Goal: Transaction & Acquisition: Purchase product/service

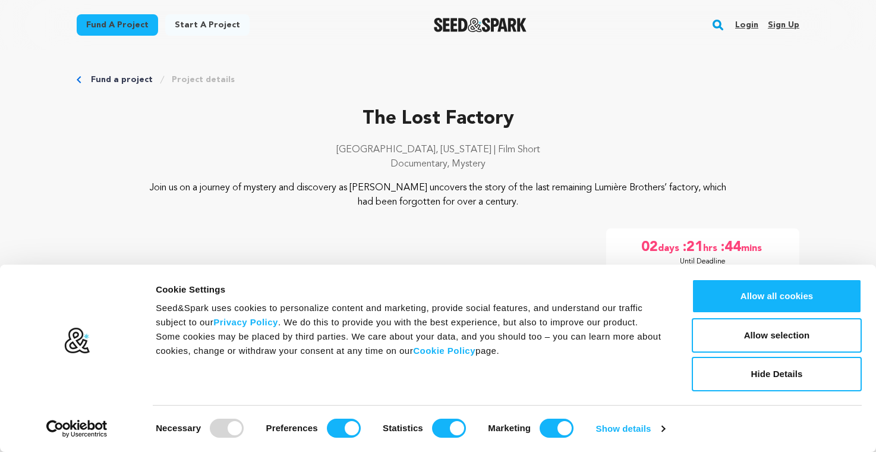
click at [229, 422] on div at bounding box center [227, 427] width 34 height 19
click at [348, 425] on input "Preferences" at bounding box center [344, 427] width 34 height 19
checkbox input "false"
click at [444, 425] on input "Statistics" at bounding box center [449, 427] width 34 height 19
checkbox input "false"
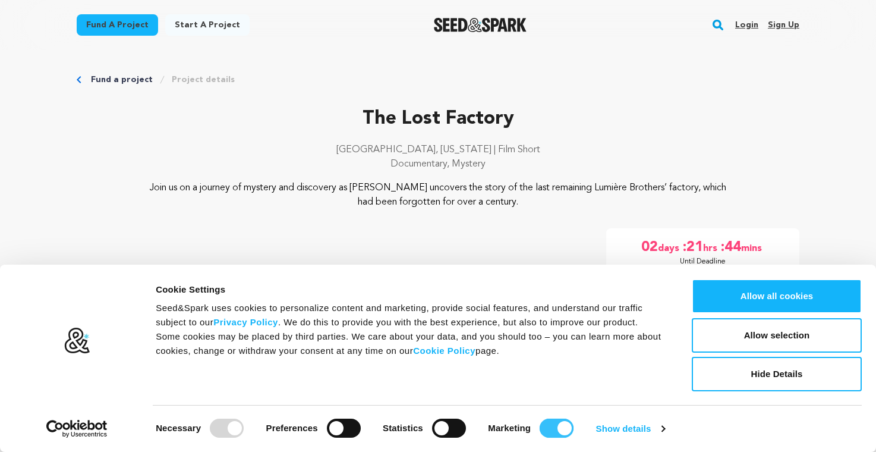
click at [554, 427] on input "Marketing" at bounding box center [556, 427] width 34 height 19
checkbox input "false"
click at [723, 334] on button "Allow selection" at bounding box center [777, 335] width 170 height 34
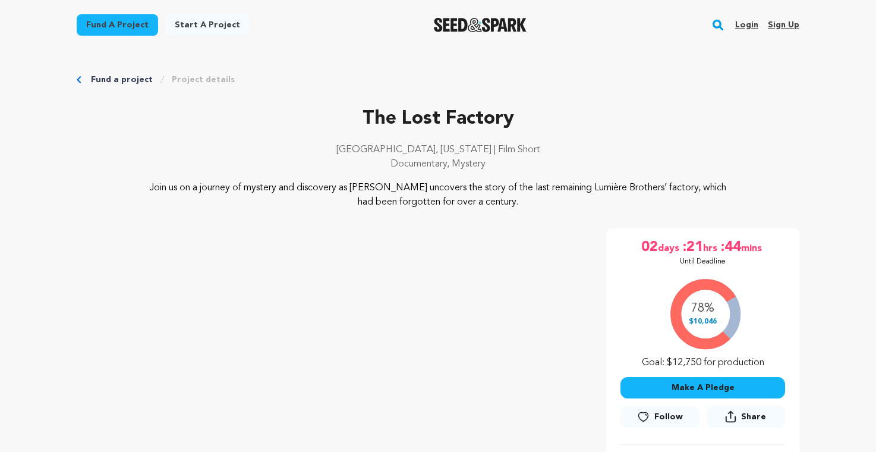
click at [699, 388] on button "Make A Pledge" at bounding box center [702, 387] width 165 height 21
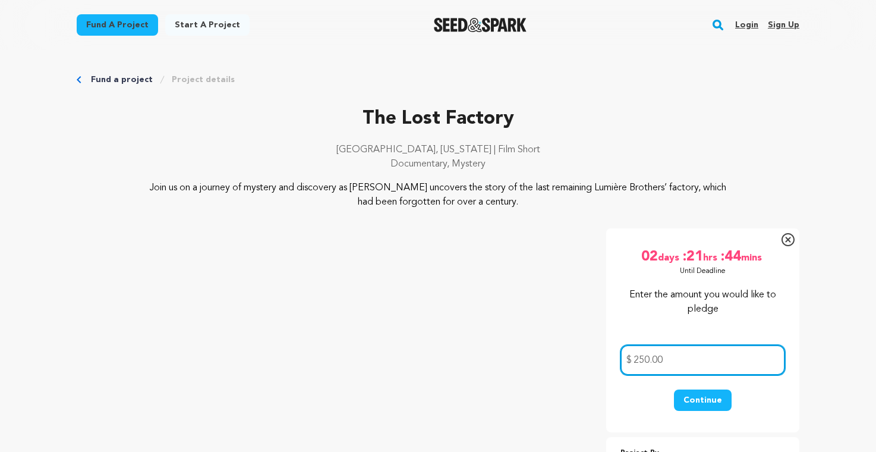
type input "250.00"
click at [708, 402] on button "Continue" at bounding box center [703, 399] width 58 height 21
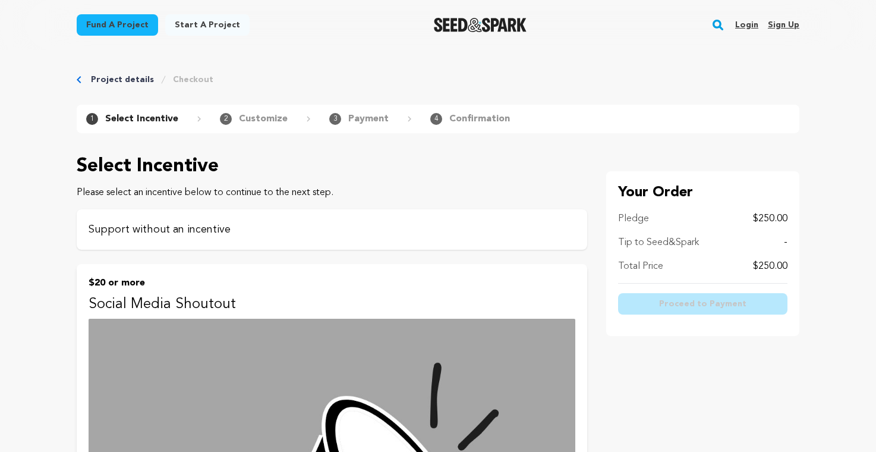
click at [493, 227] on p "Support without an incentive" at bounding box center [332, 229] width 487 height 17
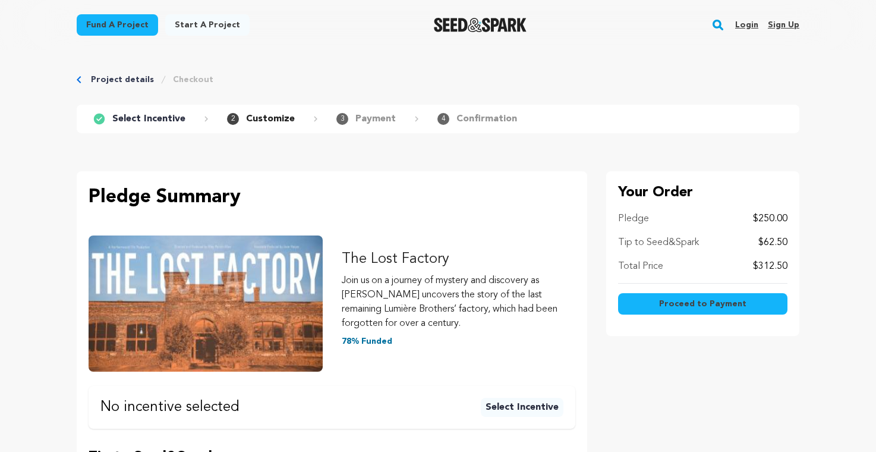
click at [705, 301] on span "Proceed to Payment" at bounding box center [702, 304] width 87 height 12
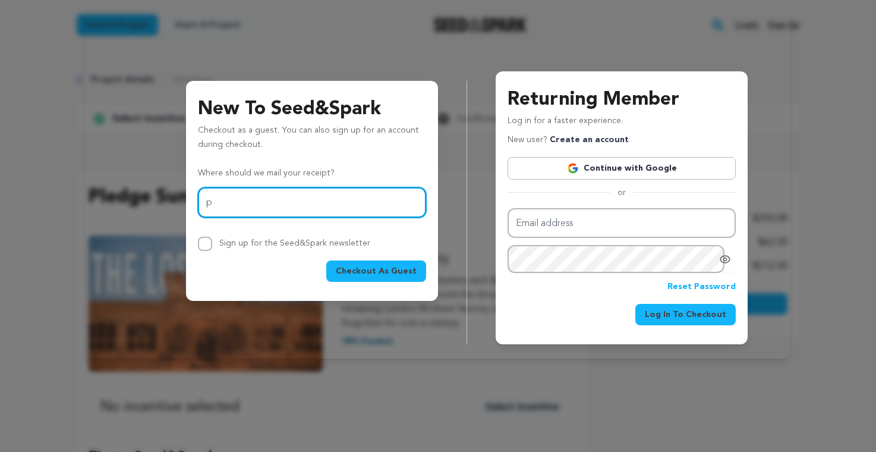
type input "ppolston@sevendaysvt.com"
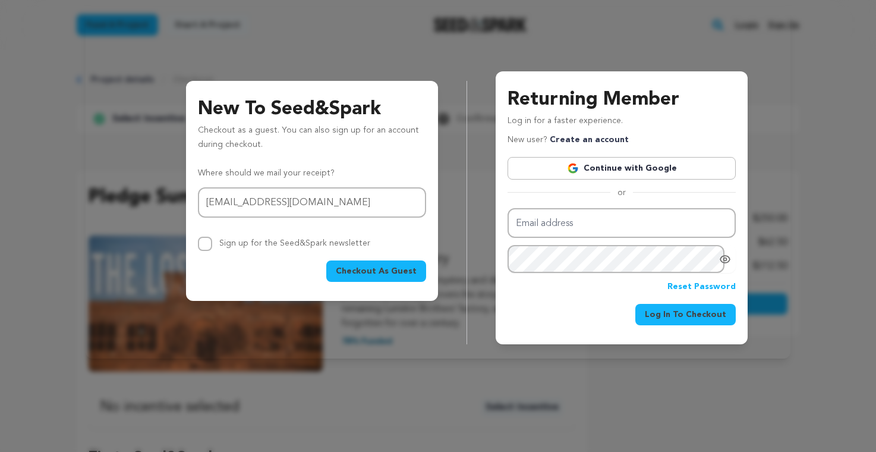
click at [389, 270] on span "Checkout As Guest" at bounding box center [376, 271] width 81 height 12
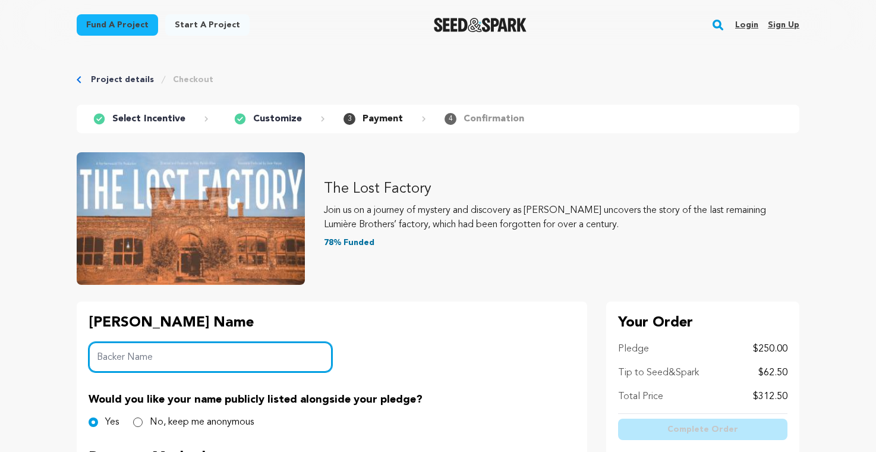
click at [215, 353] on input "Backer Name" at bounding box center [211, 357] width 244 height 30
drag, startPoint x: 134, startPoint y: 356, endPoint x: 102, endPoint y: 355, distance: 32.1
click at [102, 355] on input "PAMELA POLSTON" at bounding box center [211, 357] width 244 height 30
drag, startPoint x: 175, startPoint y: 356, endPoint x: 138, endPoint y: 355, distance: 36.9
click at [138, 355] on input "Pamela POLSTON" at bounding box center [211, 357] width 244 height 30
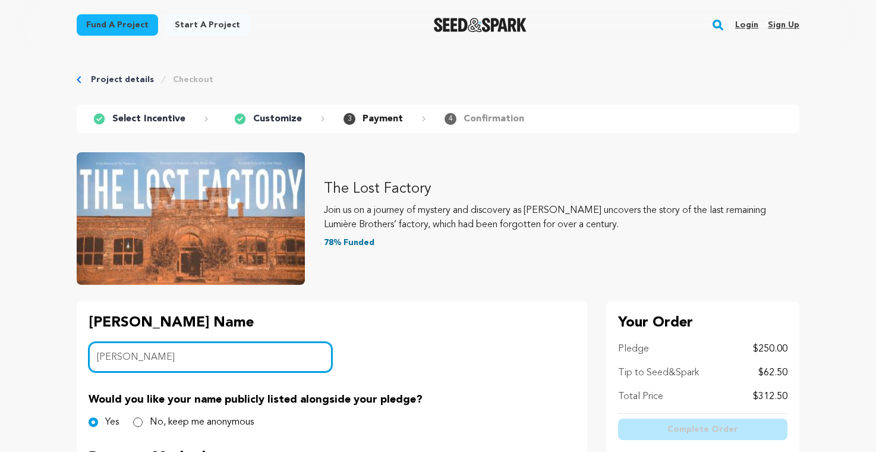
type input "Pamela Polston"
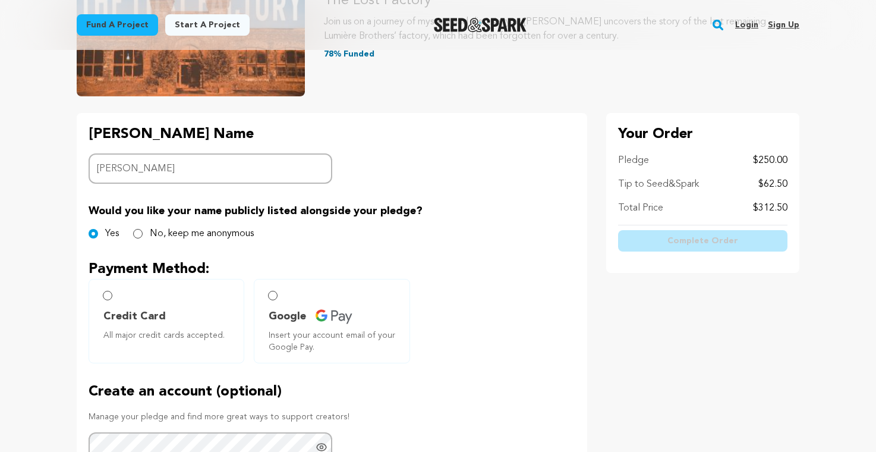
scroll to position [219, 0]
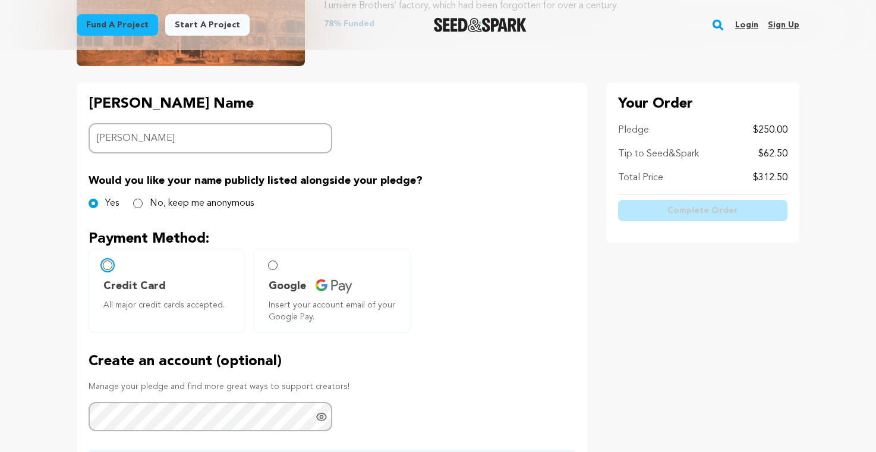
click at [108, 266] on input "Credit Card All major credit cards accepted." at bounding box center [108, 265] width 10 height 10
radio input "false"
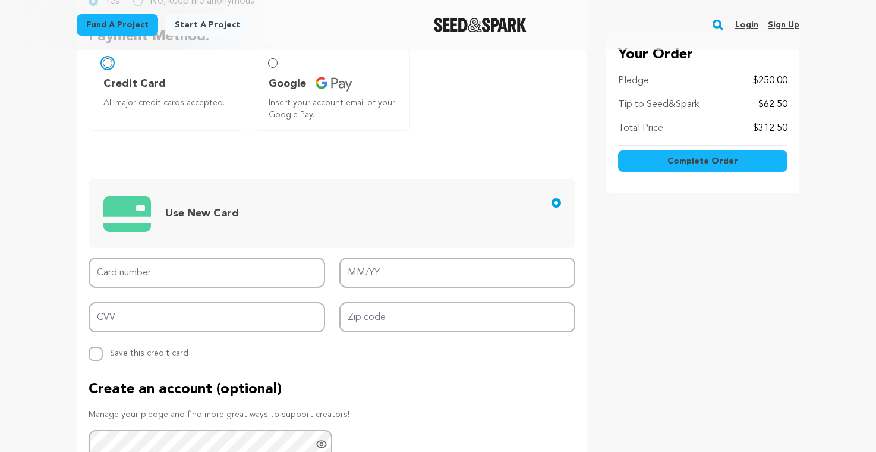
scroll to position [425, 0]
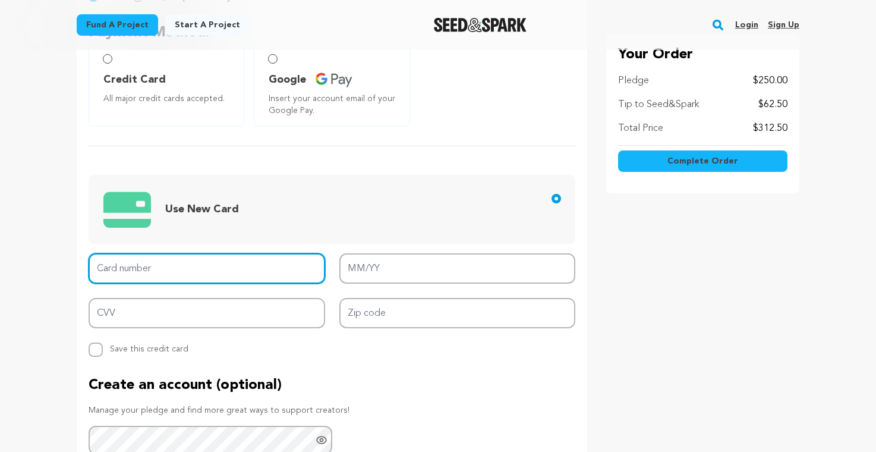
click at [282, 266] on input "Card number" at bounding box center [207, 268] width 236 height 30
type input "4388 5760 6247 1704"
type input "10/27"
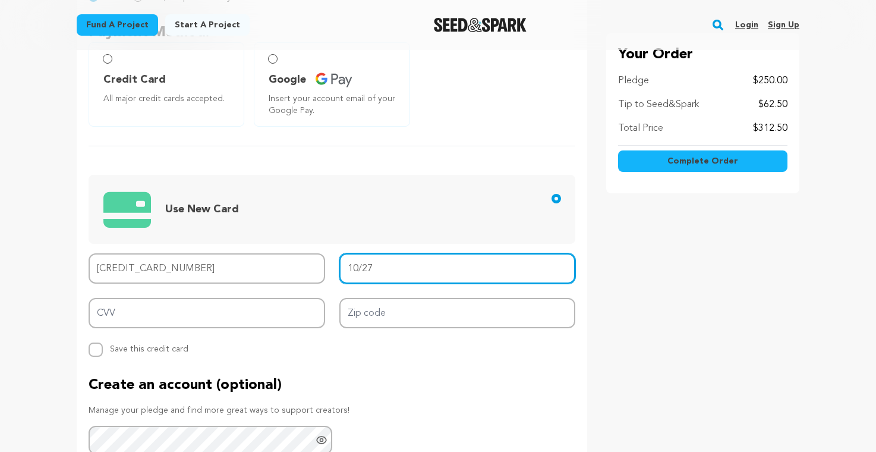
type input "867"
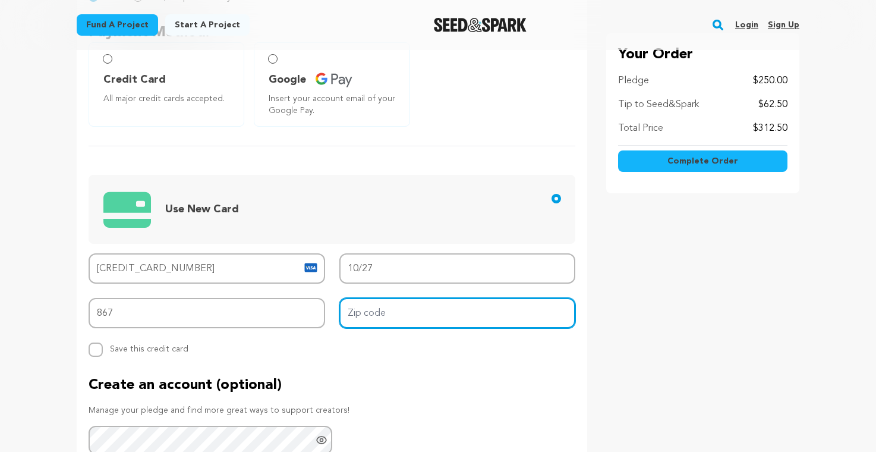
click at [410, 314] on input "Zip code" at bounding box center [457, 313] width 236 height 30
type input "05401"
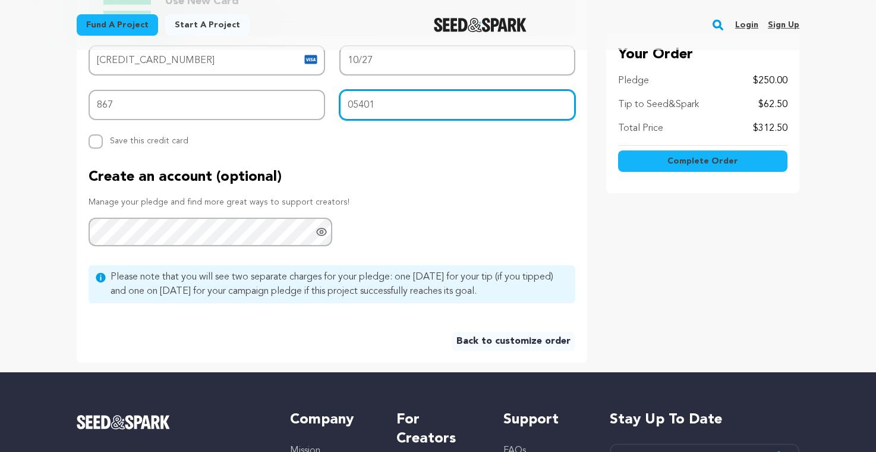
scroll to position [636, 0]
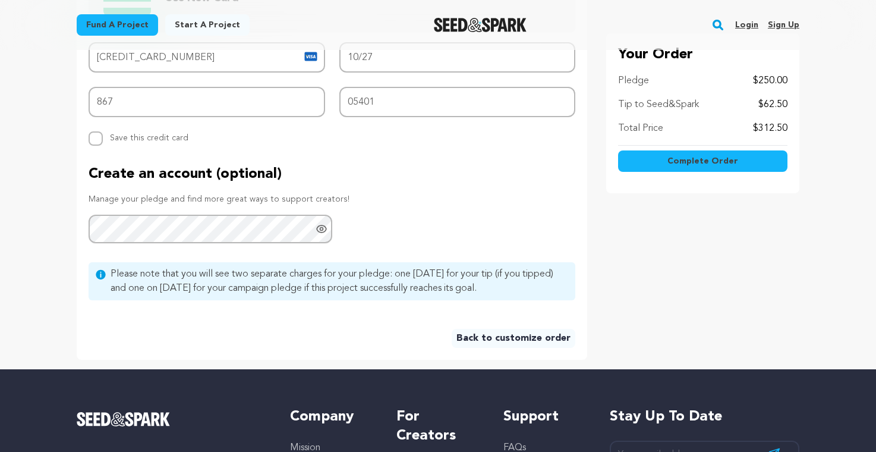
click at [712, 157] on span "Complete Order" at bounding box center [702, 161] width 71 height 12
